Goal: Transaction & Acquisition: Purchase product/service

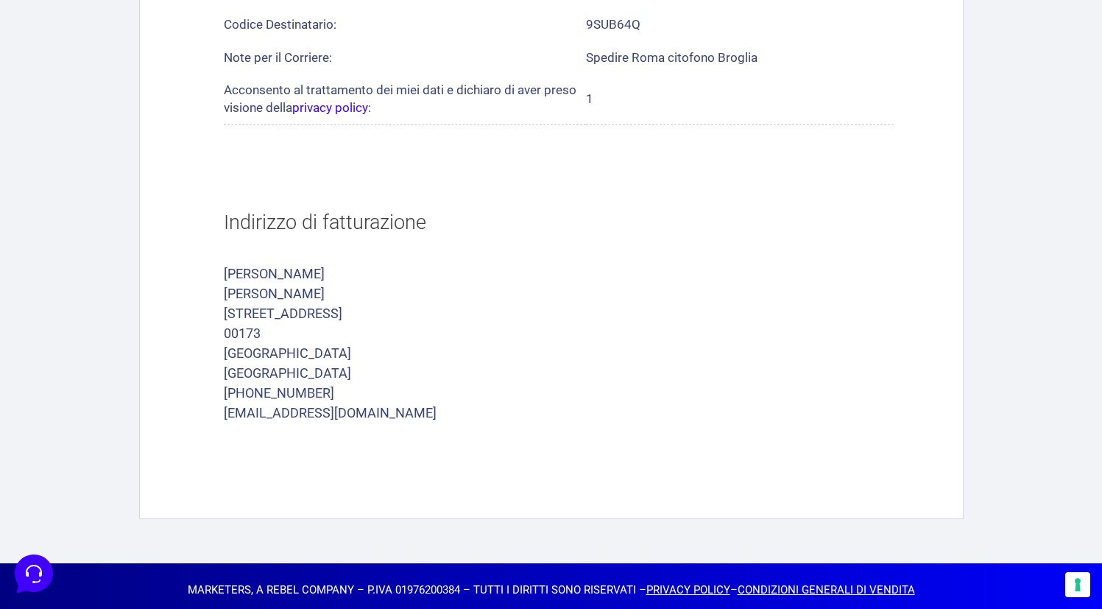
scroll to position [1218, 0]
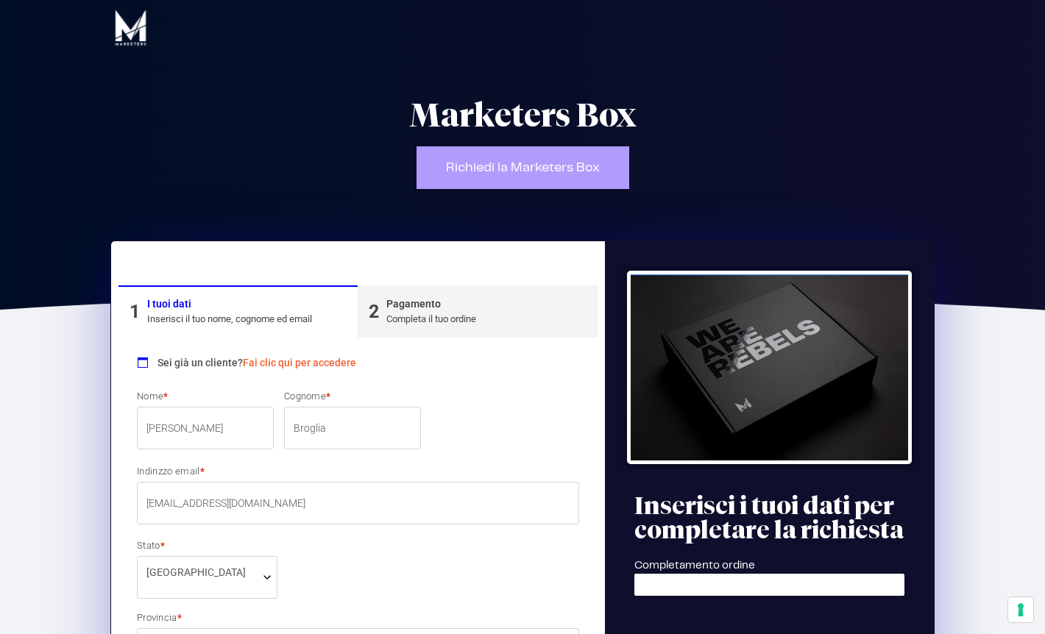
select select "RM"
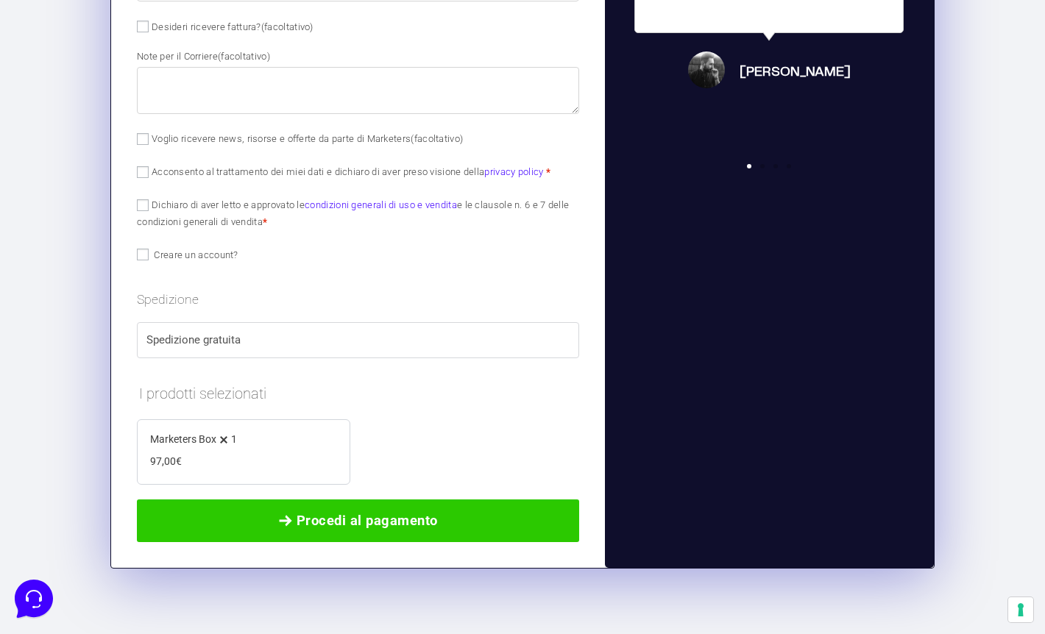
scroll to position [950, 0]
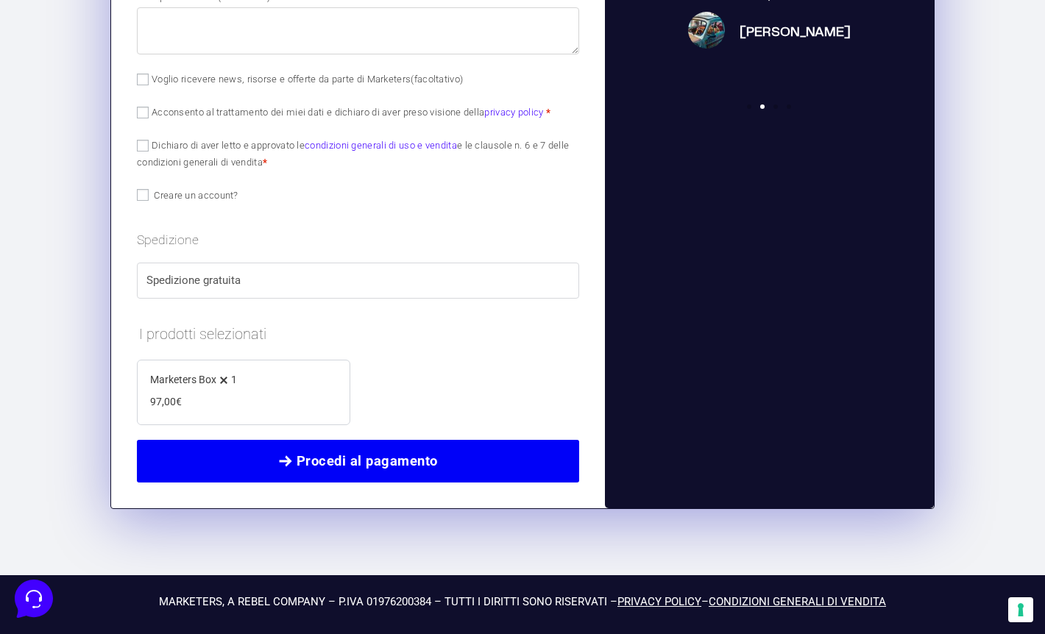
click at [344, 464] on span "Procedi al pagamento" at bounding box center [367, 461] width 141 height 21
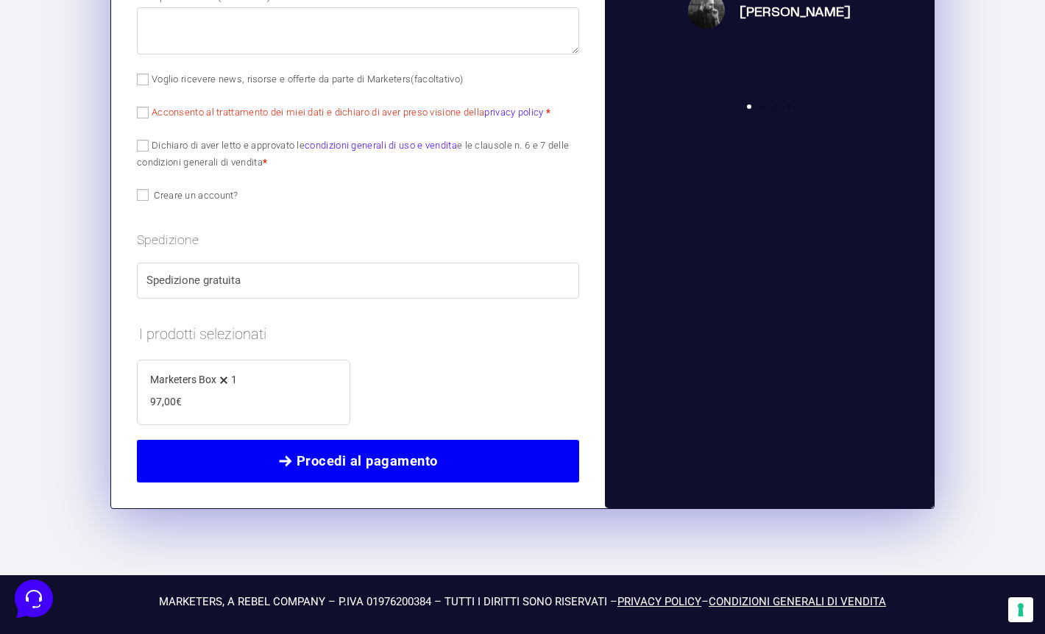
click at [421, 456] on span "Procedi al pagamento" at bounding box center [367, 461] width 141 height 21
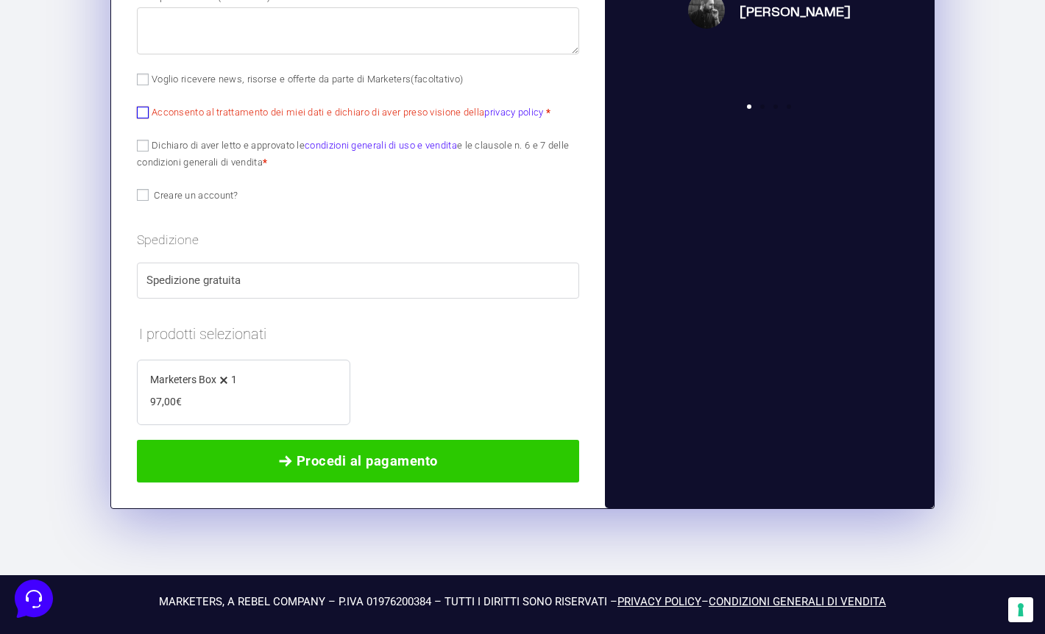
click at [144, 116] on input "Acconsento al trattamento dei miei dati e dichiaro di aver preso visione della …" at bounding box center [143, 113] width 12 height 12
checkbox input "true"
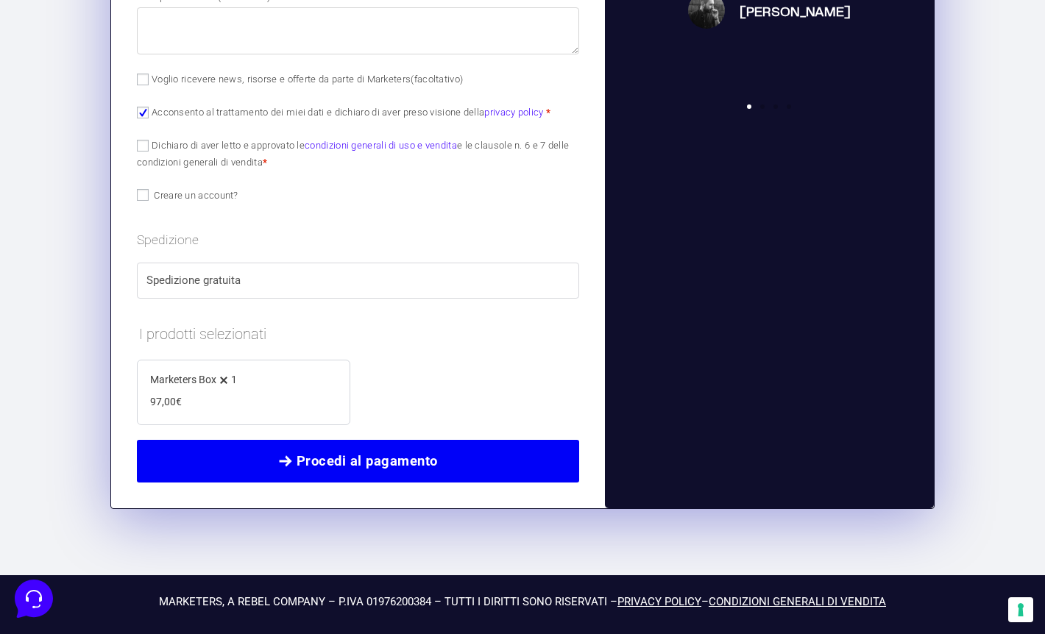
click at [386, 460] on span "Procedi al pagamento" at bounding box center [367, 461] width 141 height 21
click at [326, 456] on span "Procedi al pagamento" at bounding box center [367, 461] width 141 height 21
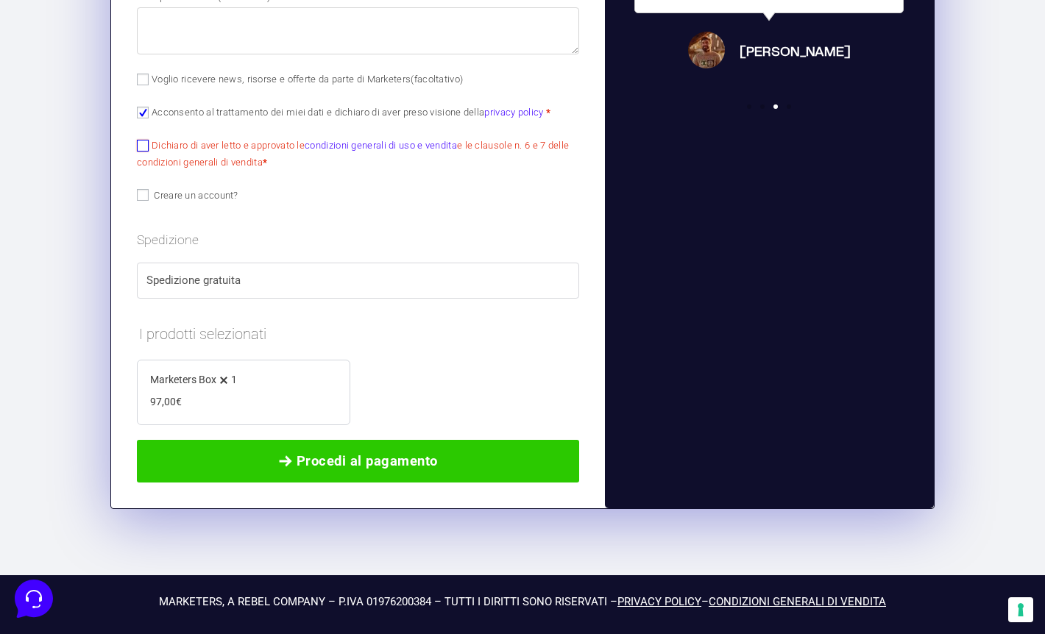
click at [142, 146] on input "Dichiaro di aver letto e approvato le condizioni generali di uso e vendita e le…" at bounding box center [143, 146] width 12 height 12
checkbox input "true"
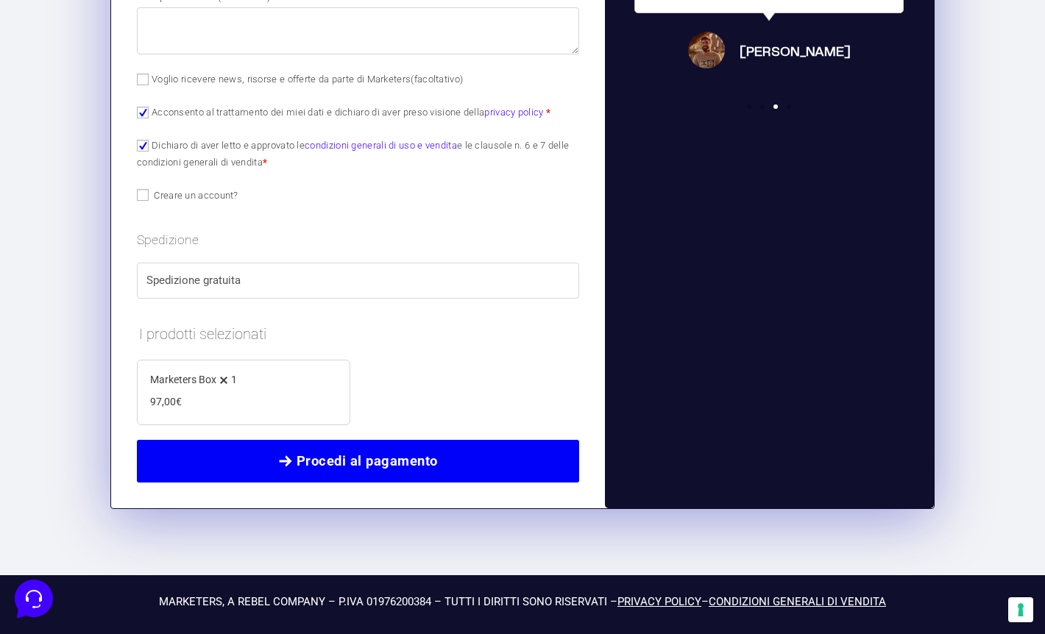
click at [361, 463] on span "Procedi al pagamento" at bounding box center [367, 461] width 141 height 21
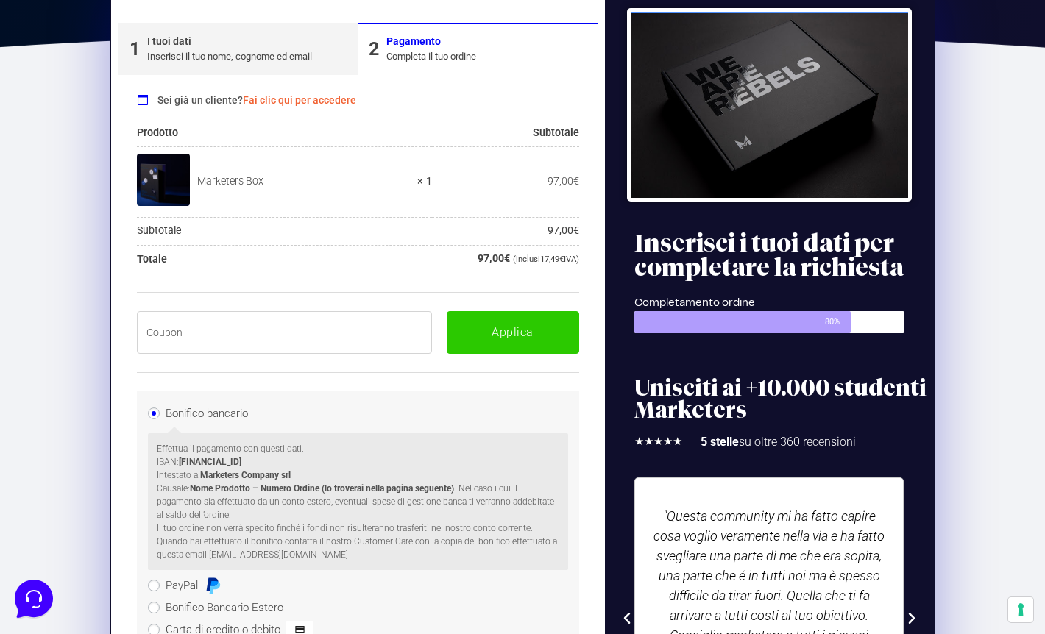
scroll to position [249, 0]
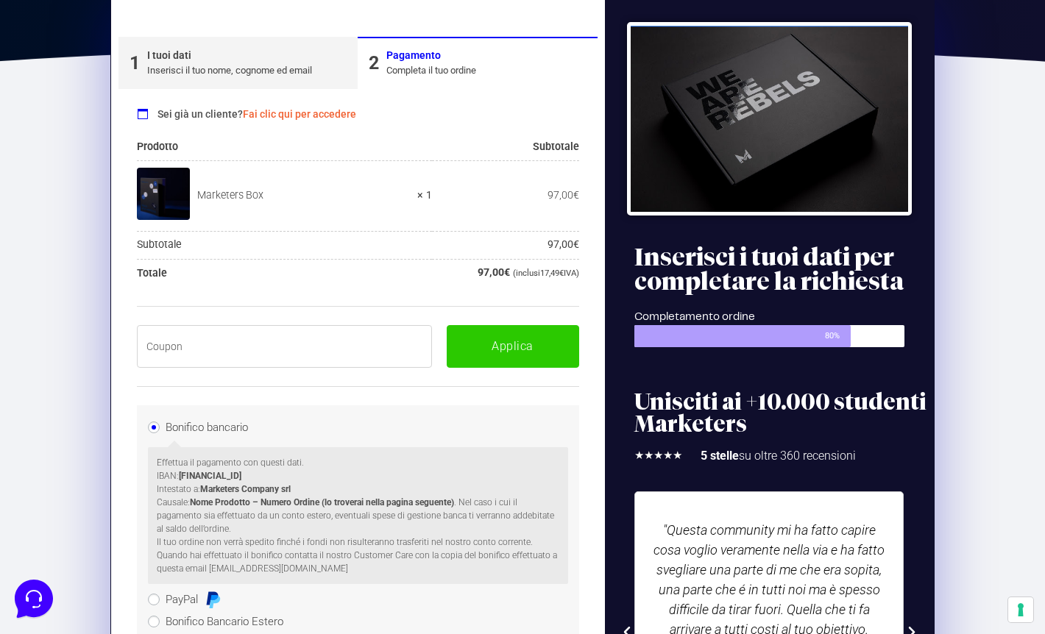
click at [263, 352] on input "text" at bounding box center [284, 346] width 295 height 43
paste input "BOXPRO100OFF"
type input "BOXPRO100OFF"
click at [526, 342] on button "Applica" at bounding box center [513, 346] width 132 height 43
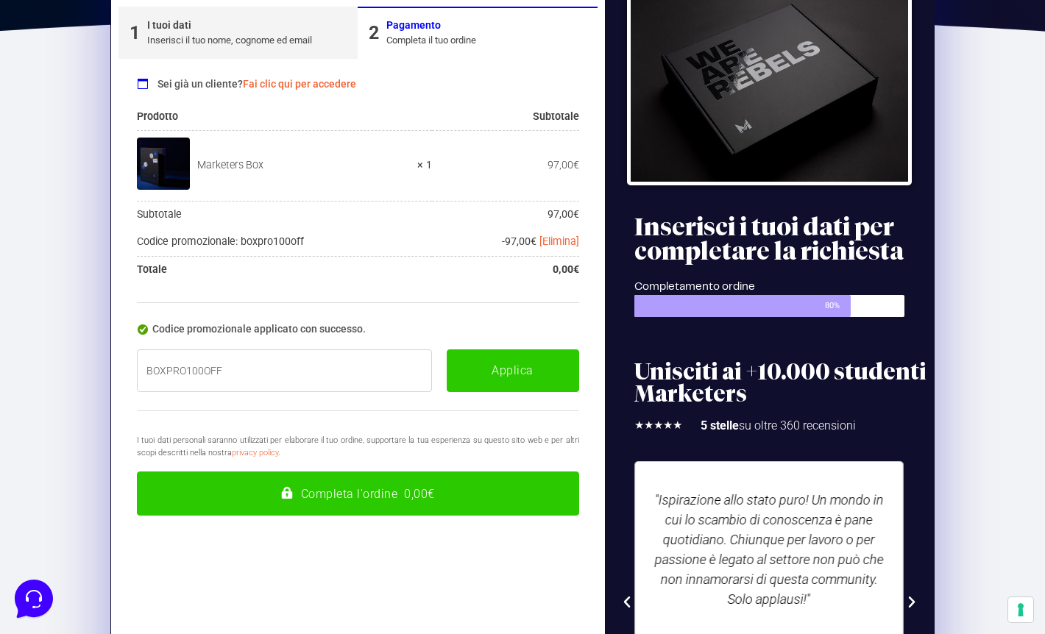
scroll to position [283, 0]
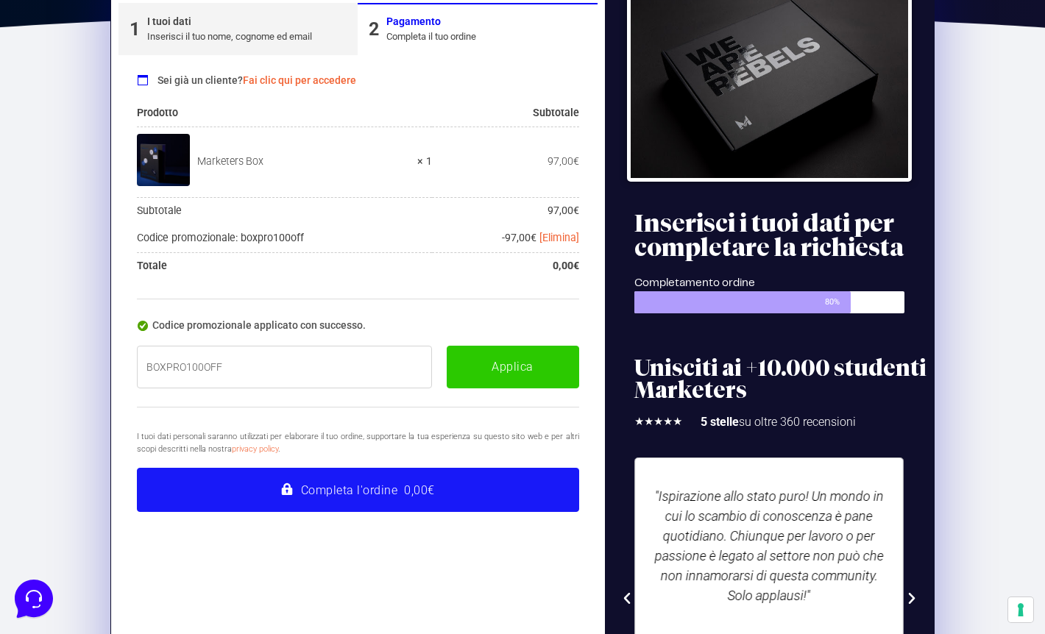
click at [422, 486] on button "Completa l'ordine 0,00€" at bounding box center [358, 490] width 442 height 44
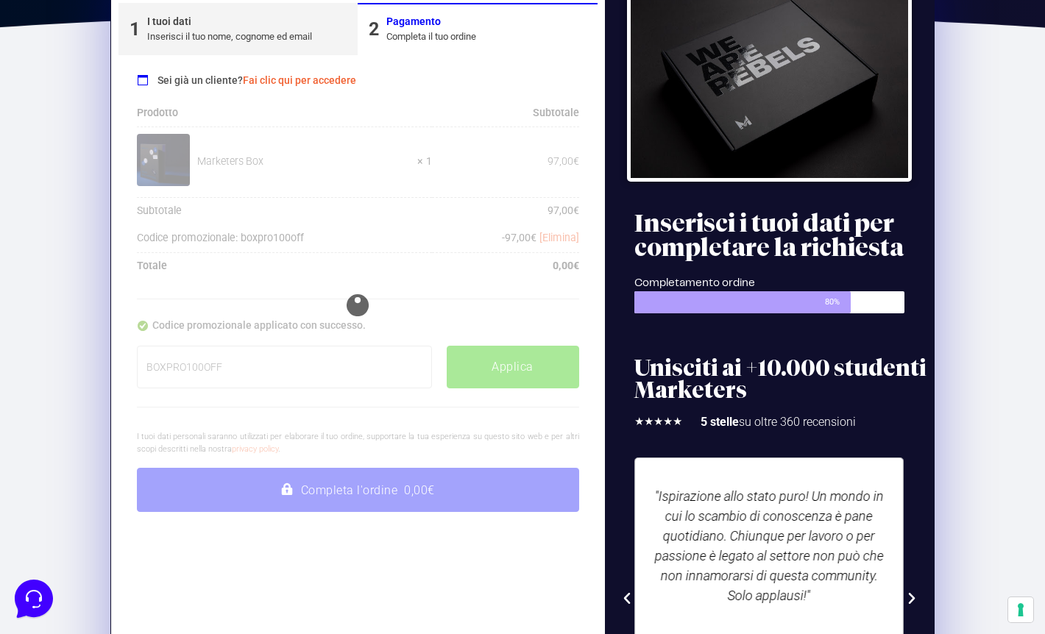
type button "Completa l'ordine 0,00€"
